Goal: Task Accomplishment & Management: Complete application form

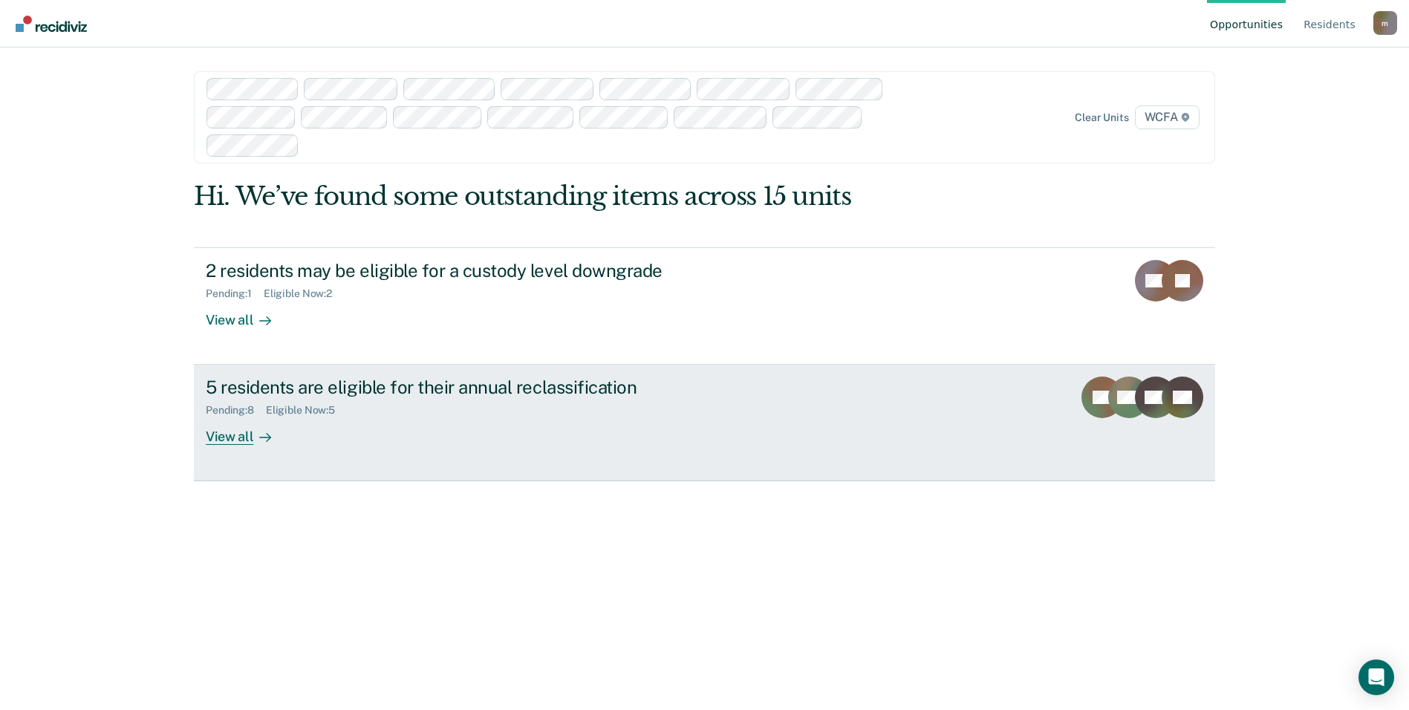
click at [331, 377] on div "5 residents are eligible for their annual reclassification" at bounding box center [466, 388] width 521 height 22
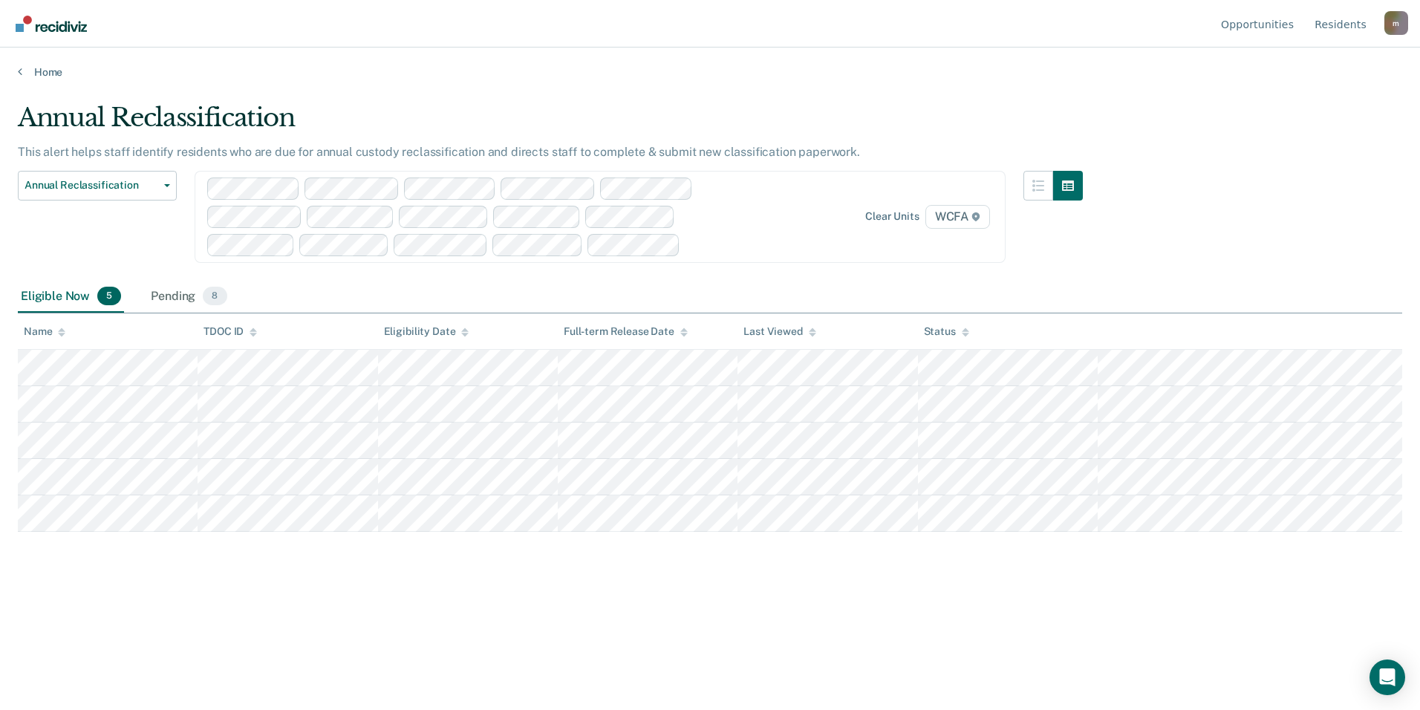
click at [635, 117] on div "Annual Reclassification" at bounding box center [550, 124] width 1065 height 42
click at [97, 186] on span "Annual Reclassification" at bounding box center [92, 185] width 134 height 13
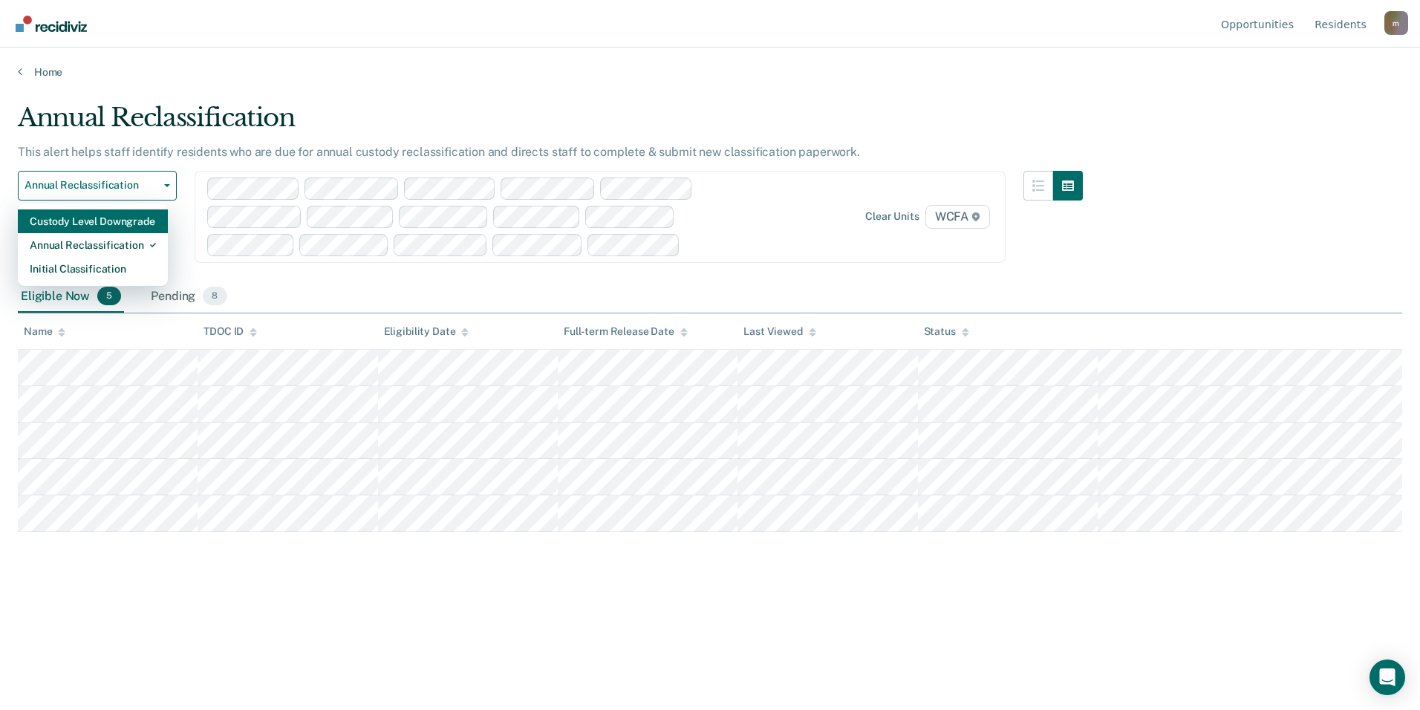
click at [101, 218] on div "Custody Level Downgrade" at bounding box center [93, 221] width 126 height 24
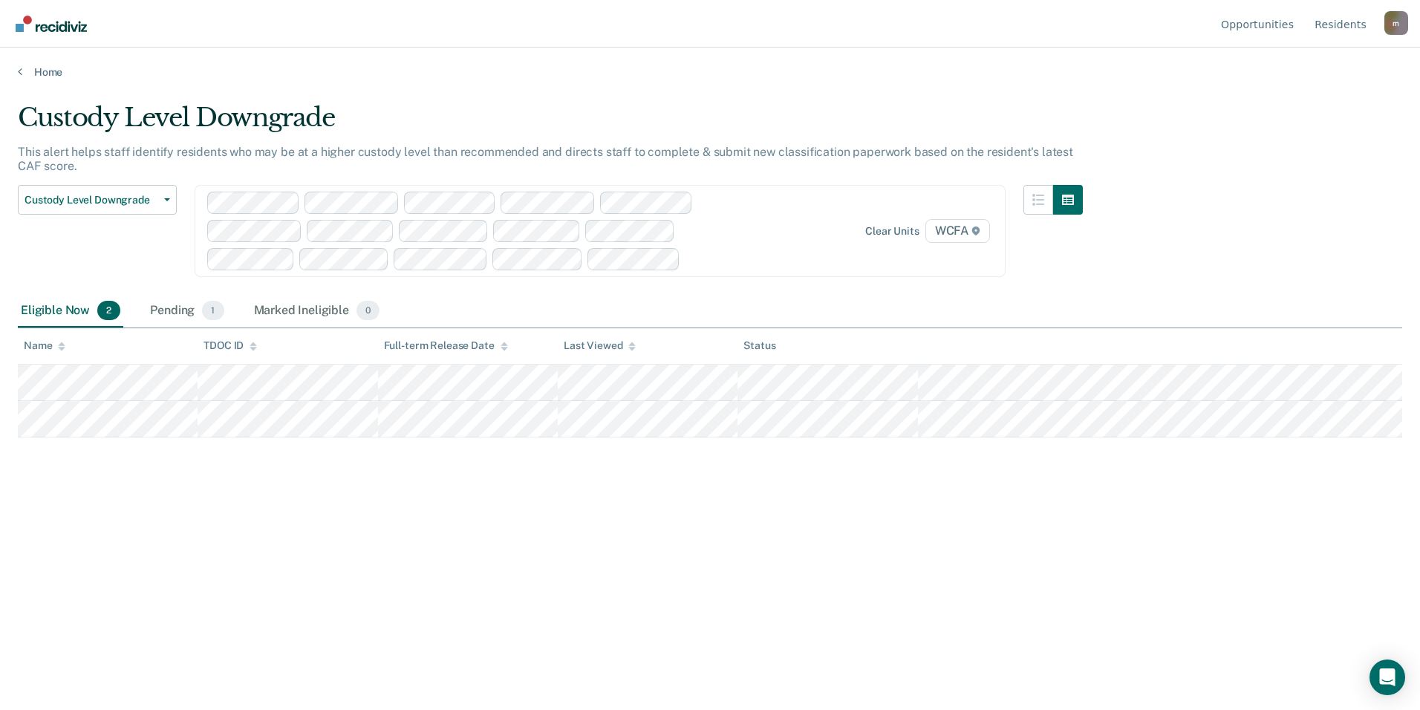
click at [631, 554] on div "Custody Level Downgrade This alert helps staff identify residents who may be at…" at bounding box center [710, 351] width 1385 height 496
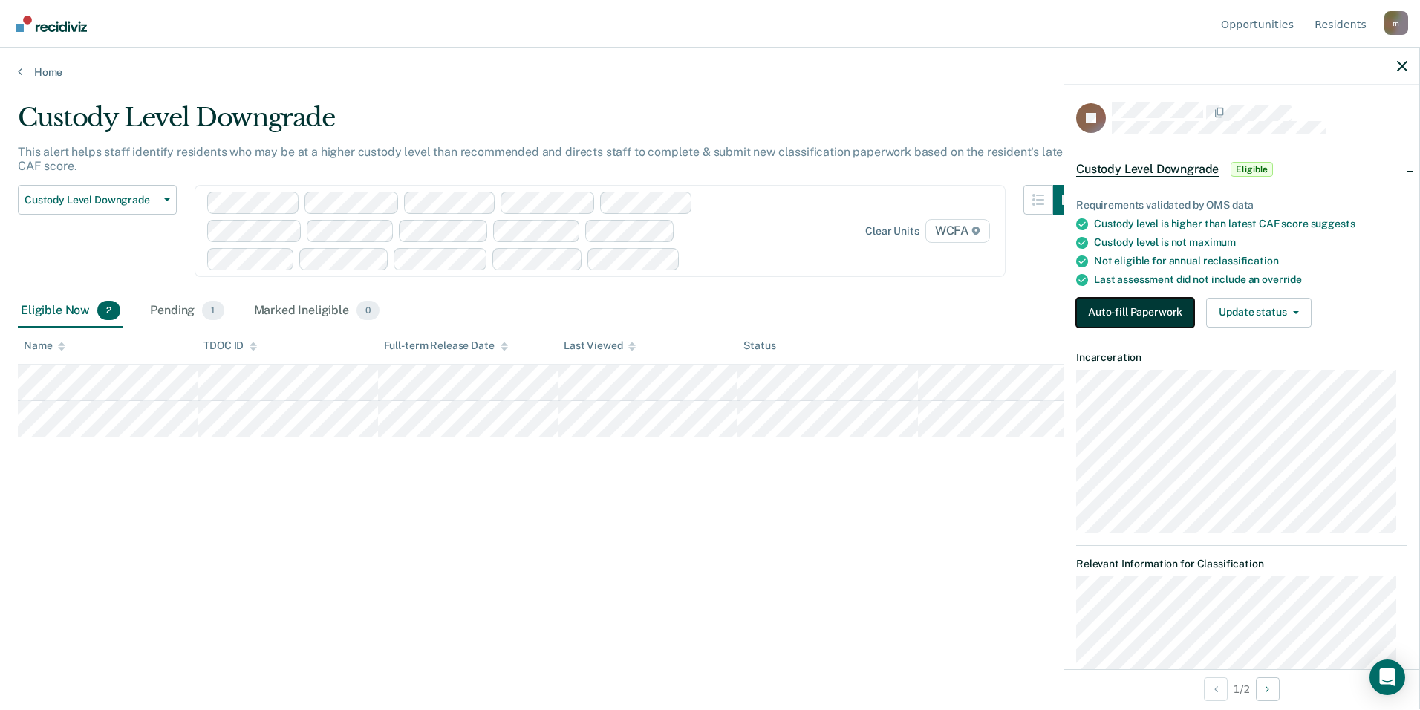
click at [1129, 308] on button "Auto-fill Paperwork" at bounding box center [1135, 313] width 118 height 30
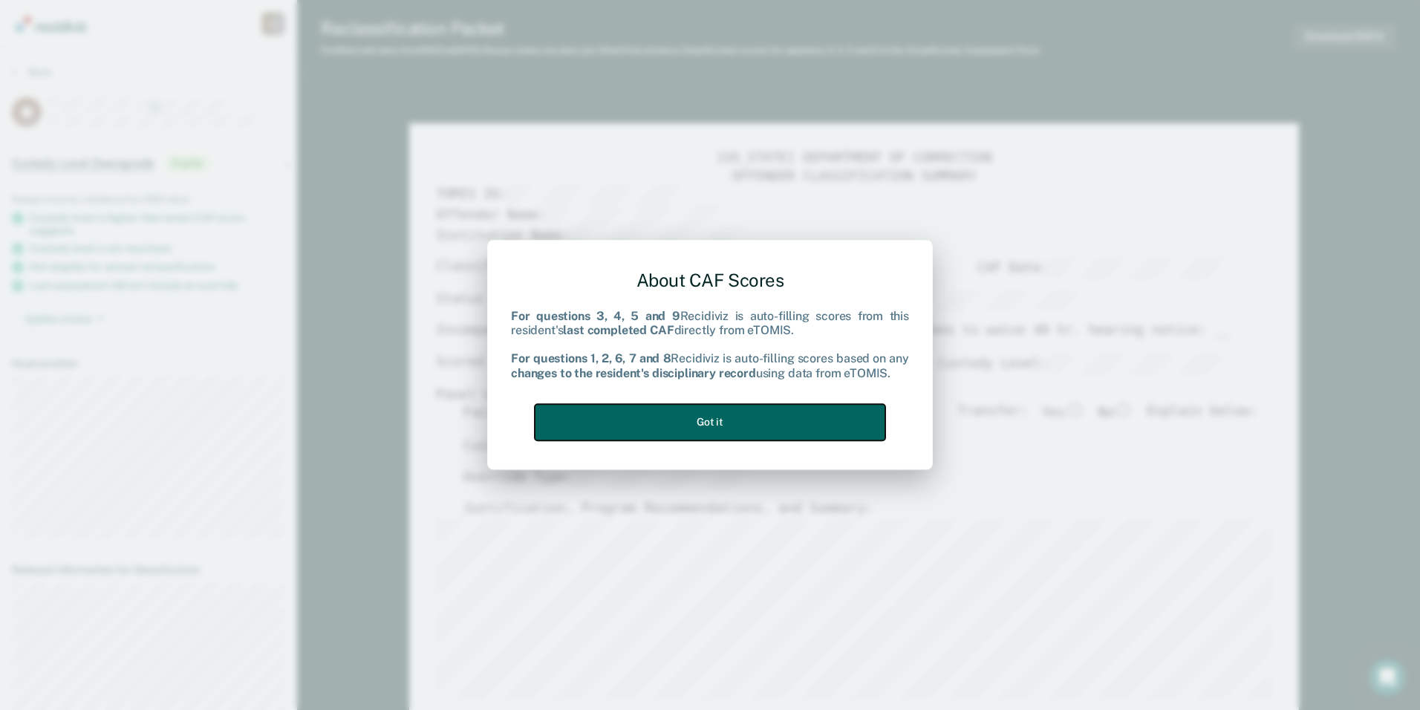
drag, startPoint x: 801, startPoint y: 438, endPoint x: 789, endPoint y: 440, distance: 12.1
click at [802, 440] on button "Got it" at bounding box center [710, 422] width 351 height 36
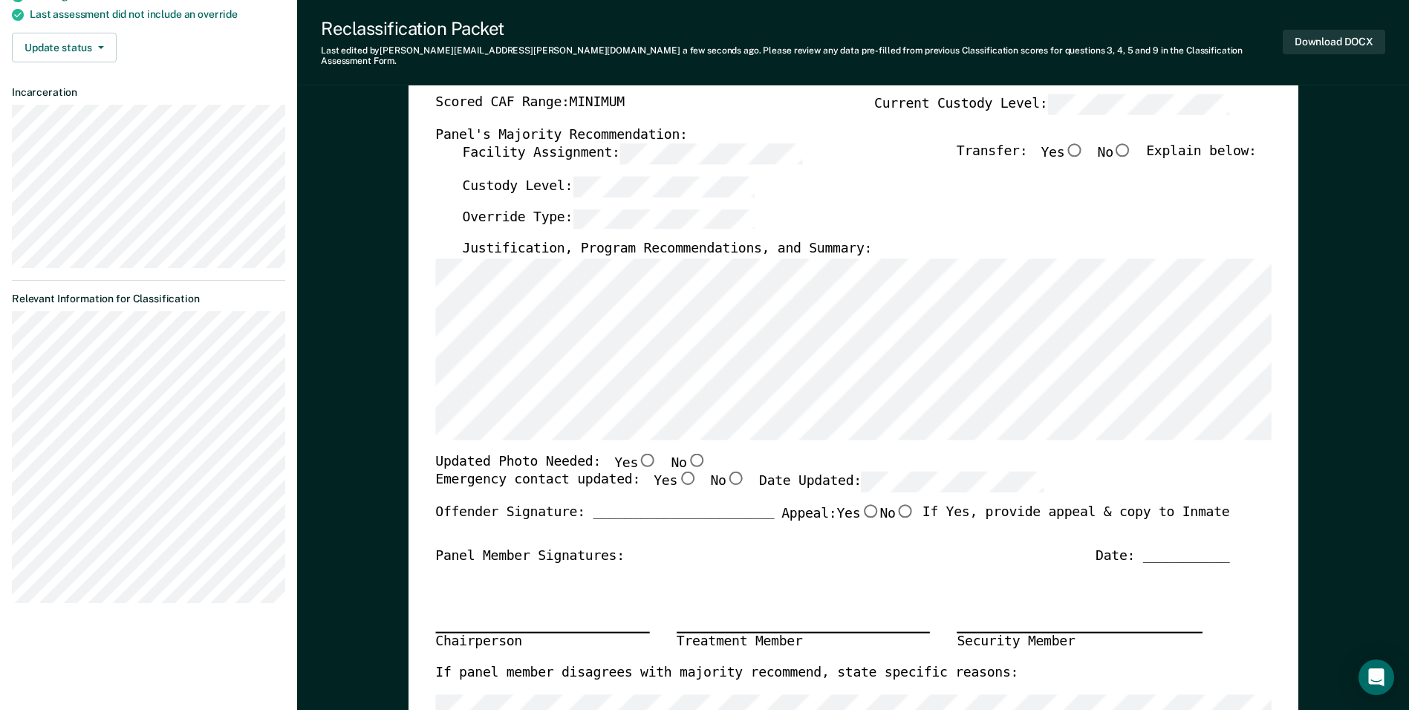
scroll to position [297, 0]
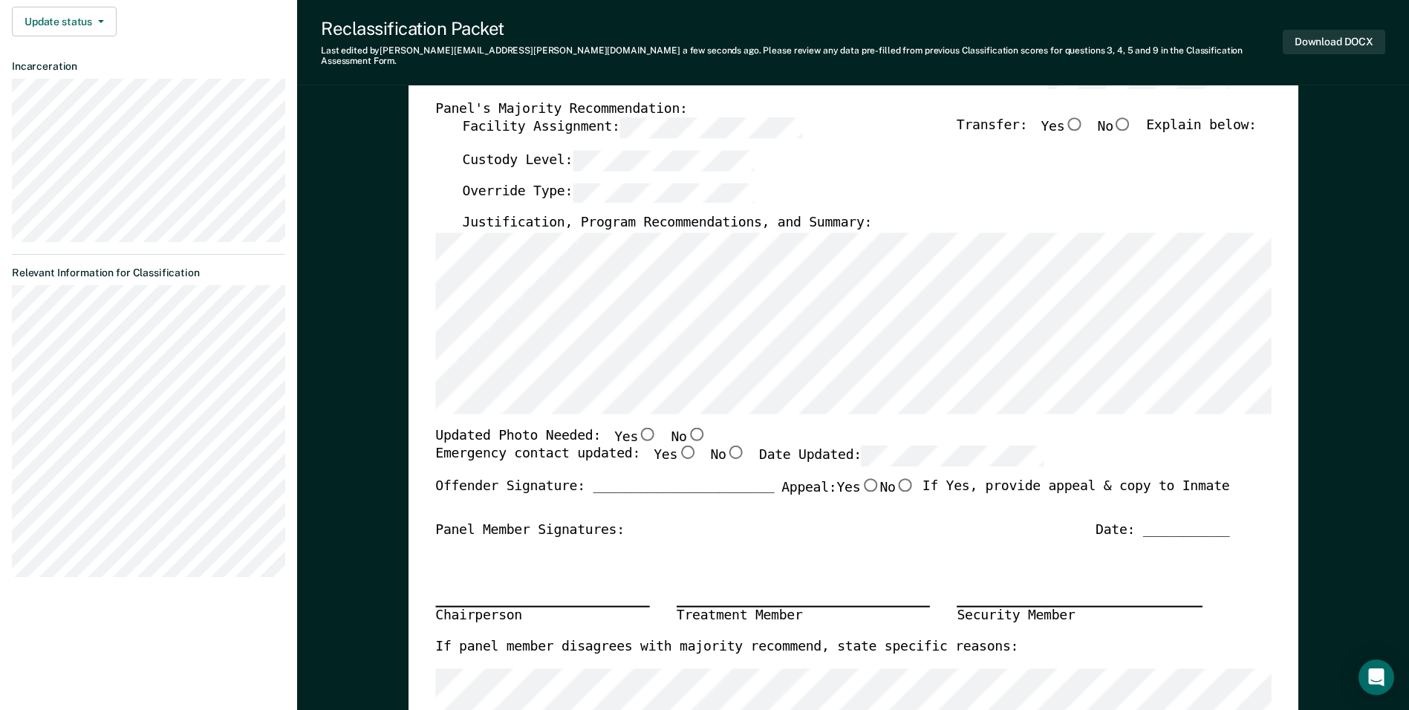
click at [686, 427] on input "No" at bounding box center [695, 433] width 19 height 13
type textarea "x"
radio input "true"
click at [677, 446] on input "Yes" at bounding box center [686, 452] width 19 height 13
type textarea "x"
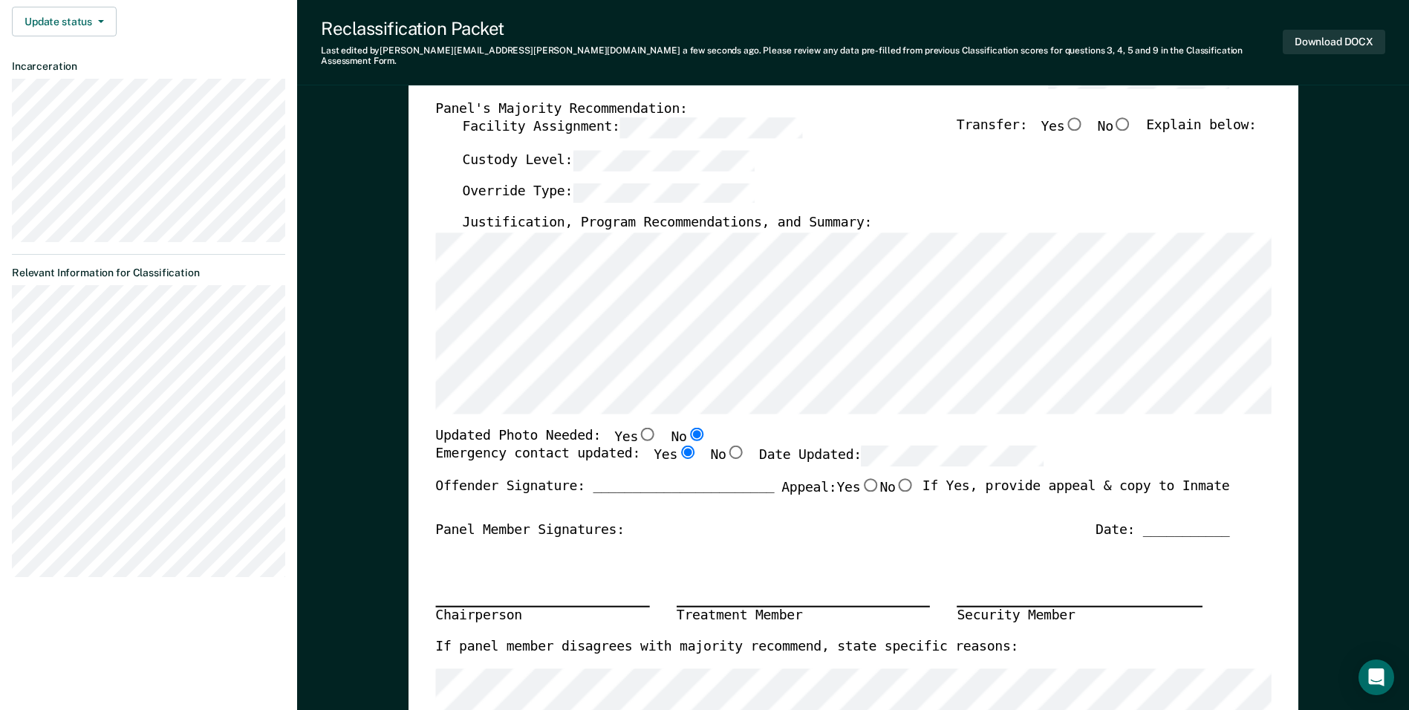
radio input "true"
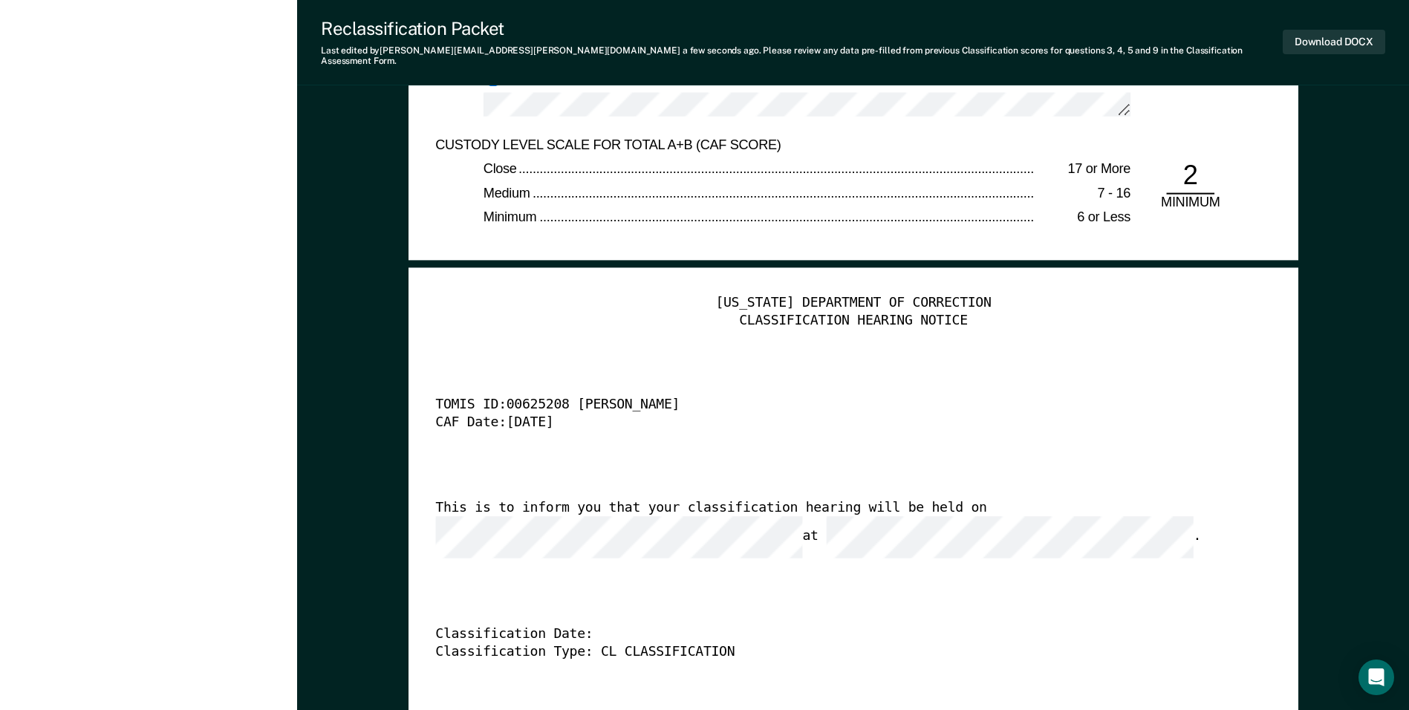
scroll to position [3194, 0]
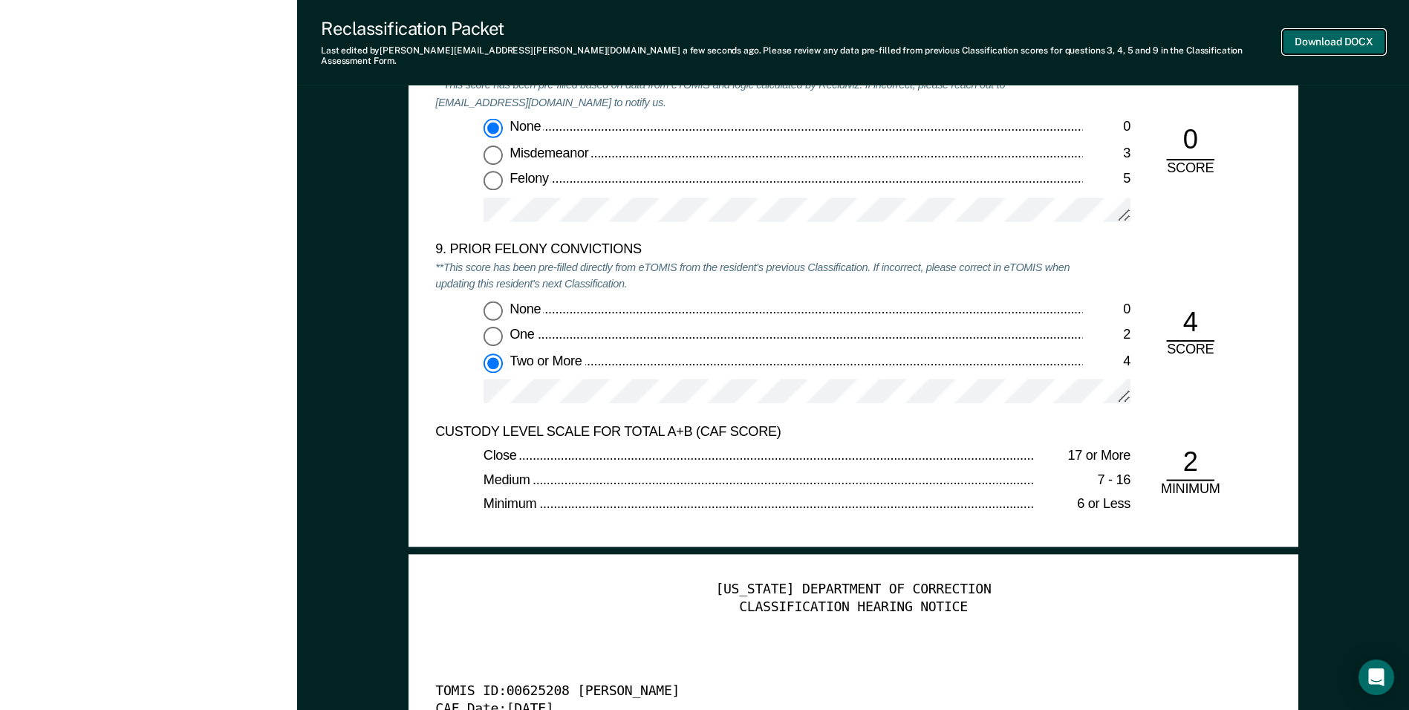
click at [1318, 35] on button "Download DOCX" at bounding box center [1334, 42] width 103 height 25
type textarea "x"
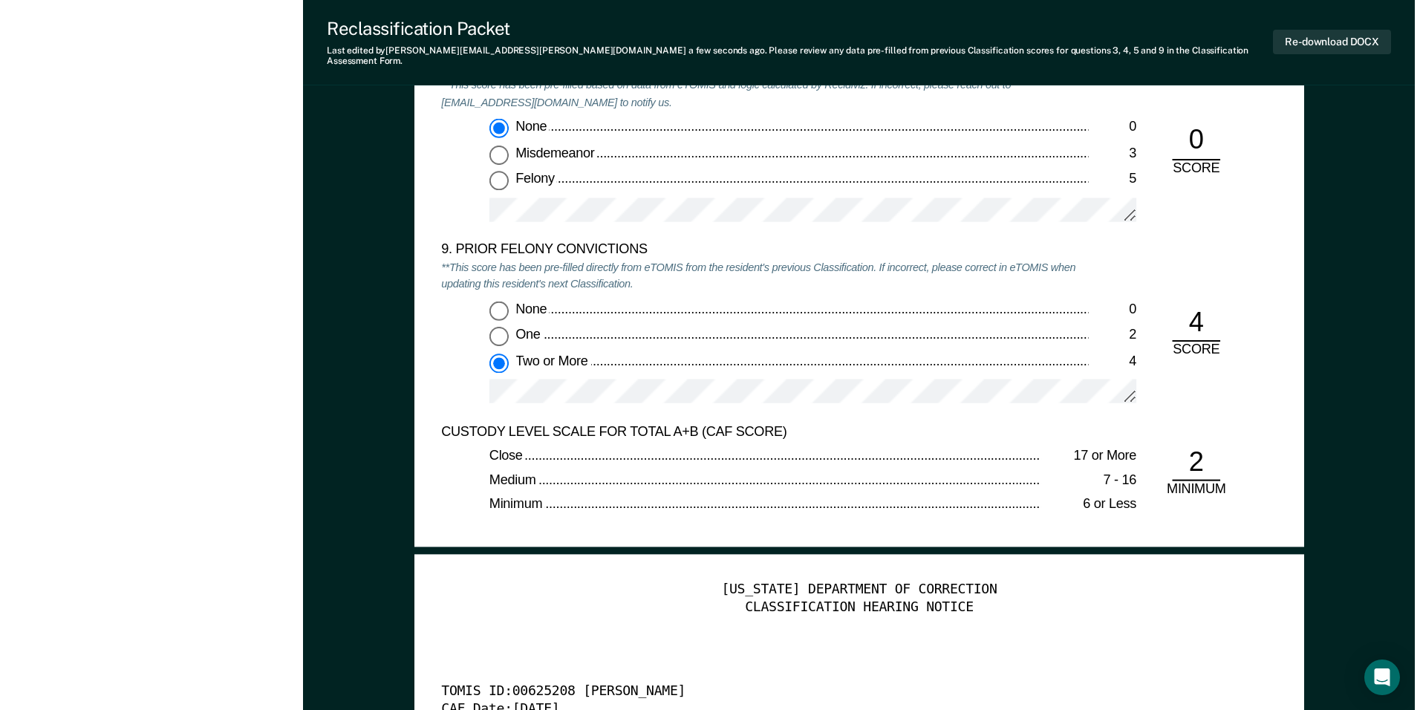
scroll to position [0, 0]
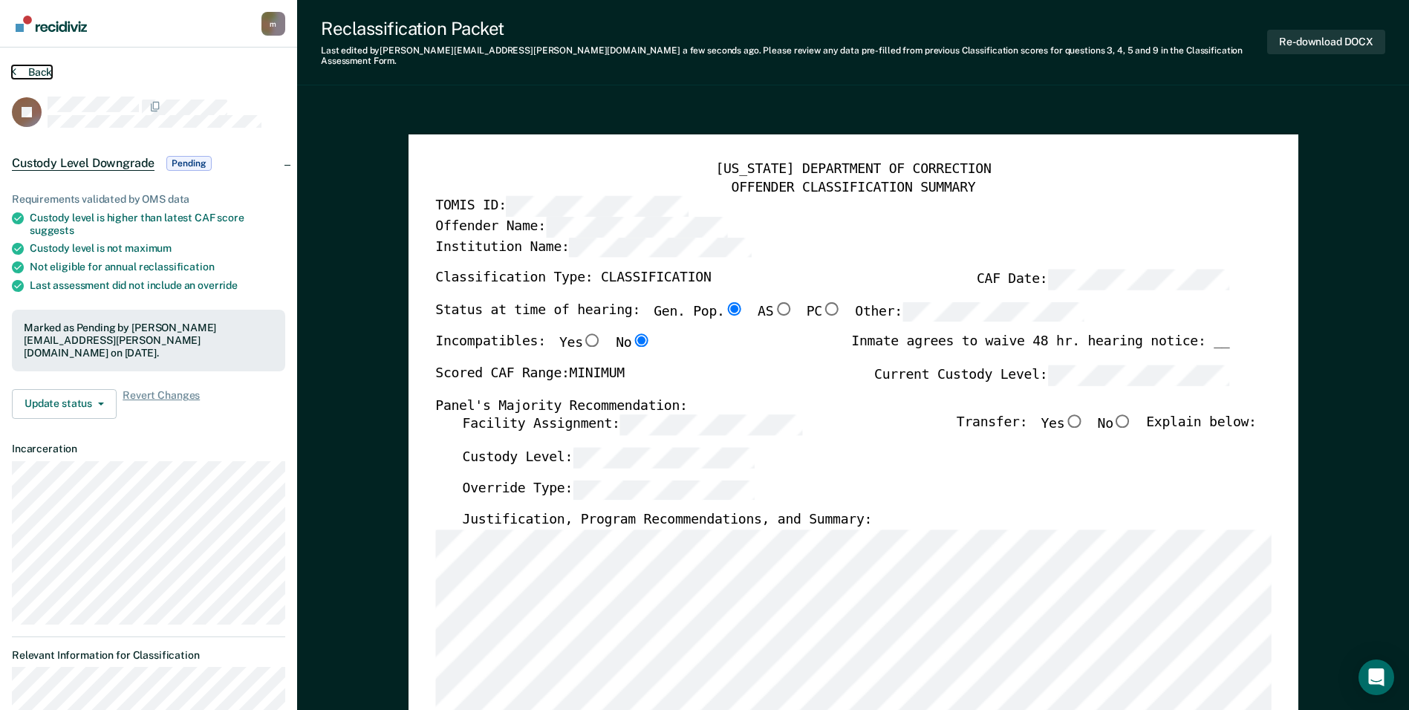
click at [32, 67] on button "Back" at bounding box center [32, 71] width 40 height 13
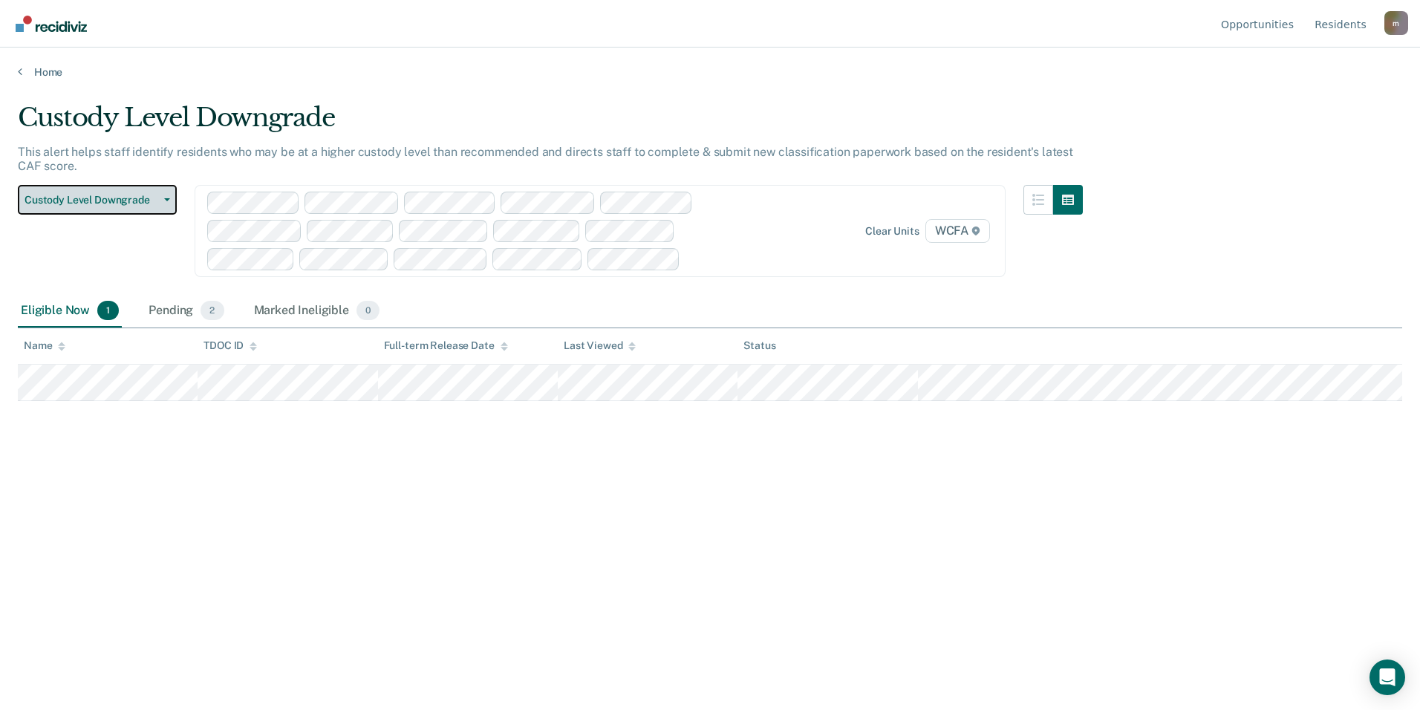
click at [57, 204] on span "Custody Level Downgrade" at bounding box center [92, 200] width 134 height 13
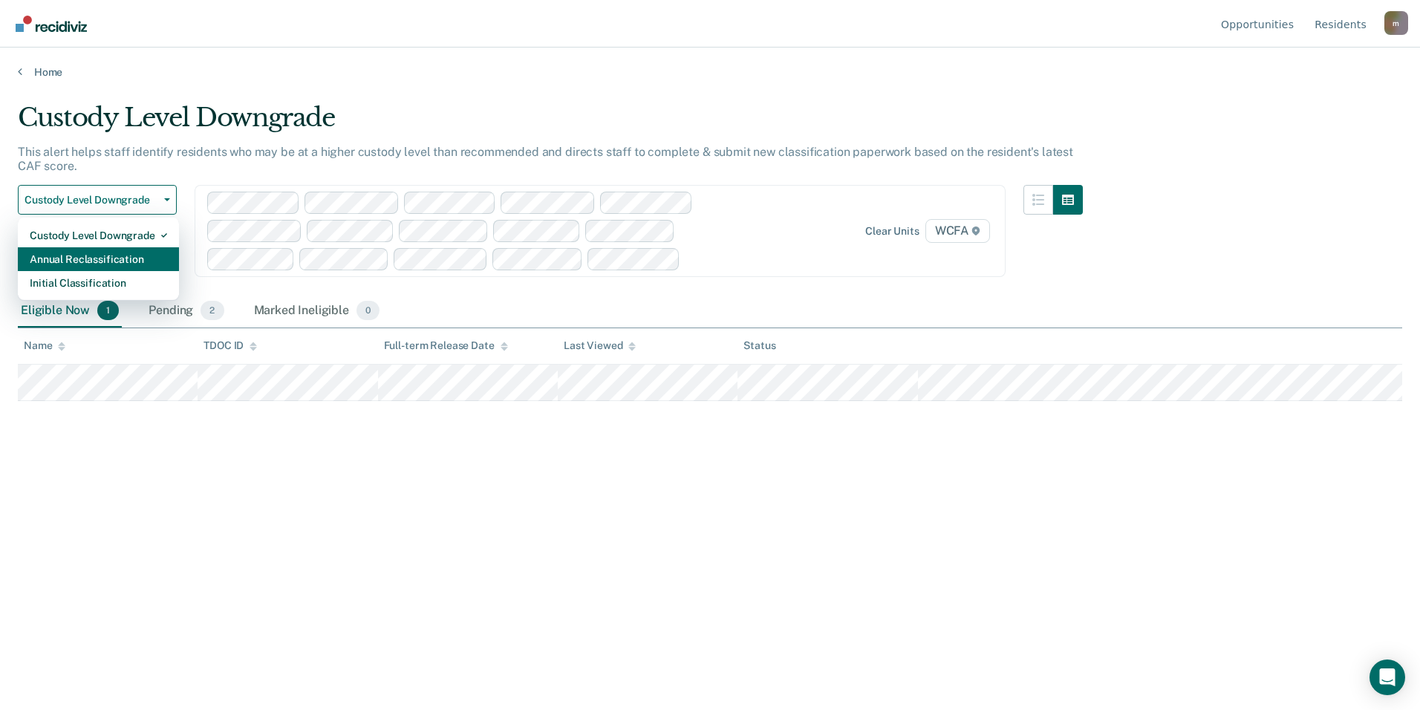
click at [59, 258] on div "Annual Reclassification" at bounding box center [98, 259] width 137 height 24
